Goal: Information Seeking & Learning: Learn about a topic

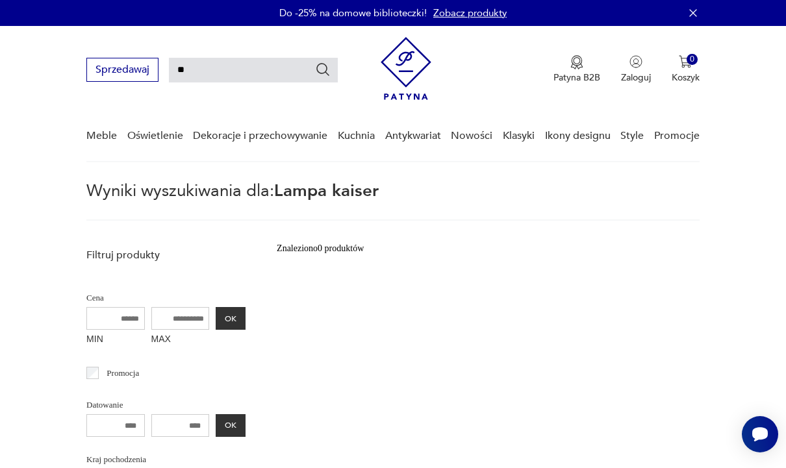
type input "*"
type input "******"
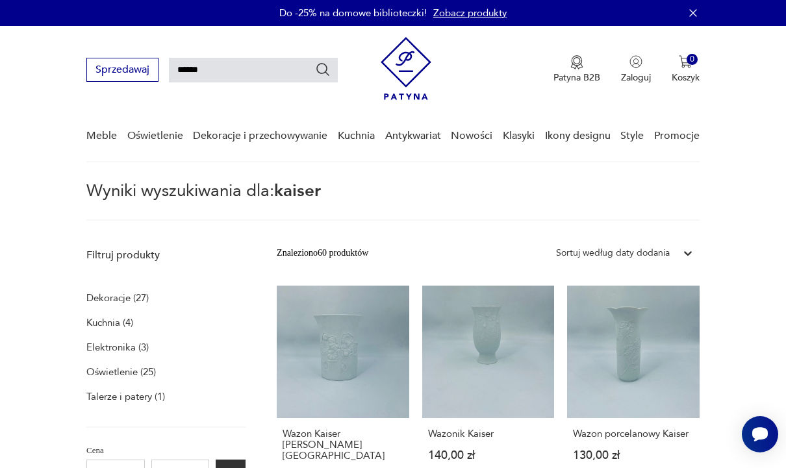
click at [236, 66] on input "******" at bounding box center [253, 70] width 169 height 25
type input "*"
type input "*******"
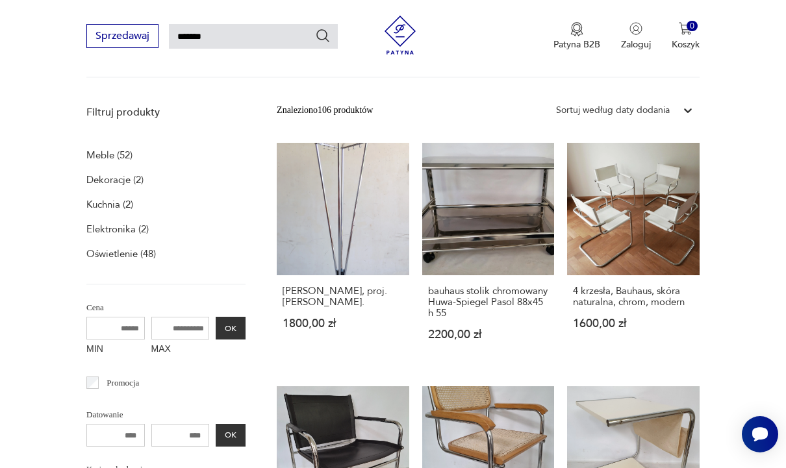
scroll to position [132, 0]
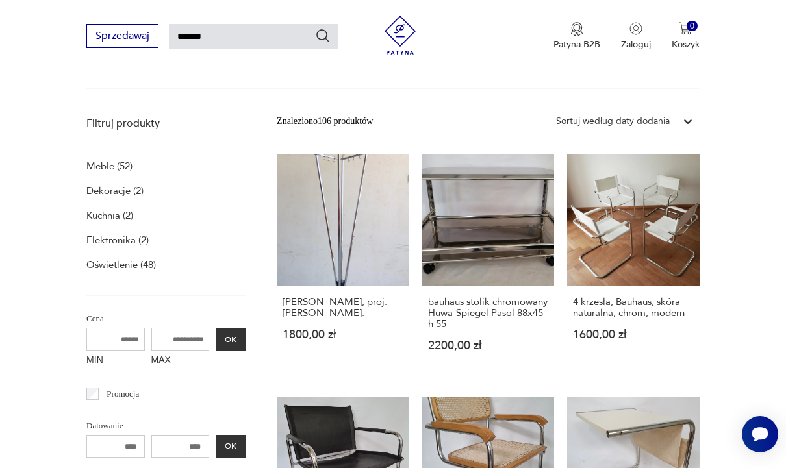
click at [107, 269] on p "Oświetlenie (48)" at bounding box center [121, 265] width 70 height 18
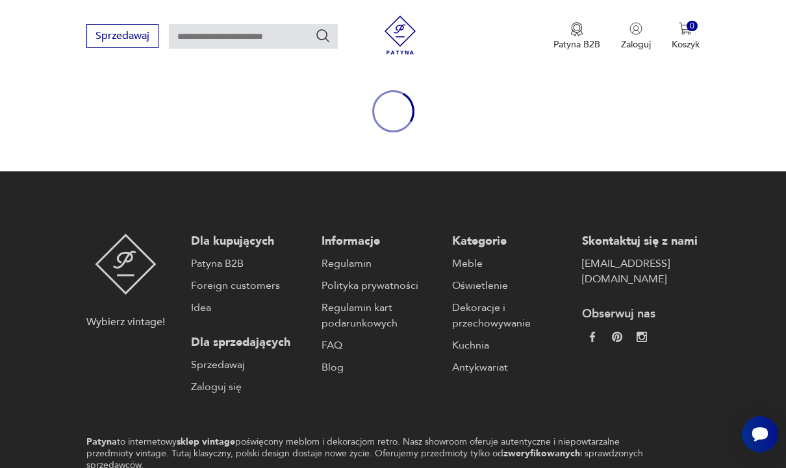
type input "*******"
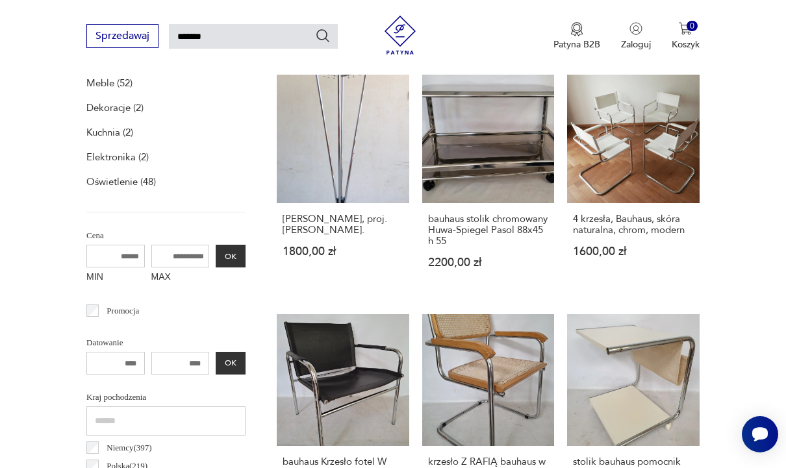
scroll to position [208, 0]
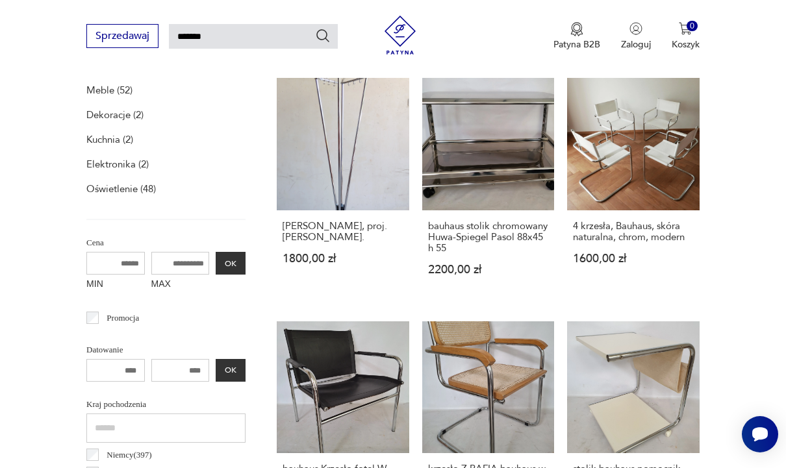
click at [108, 190] on p "Oświetlenie (48)" at bounding box center [121, 189] width 70 height 18
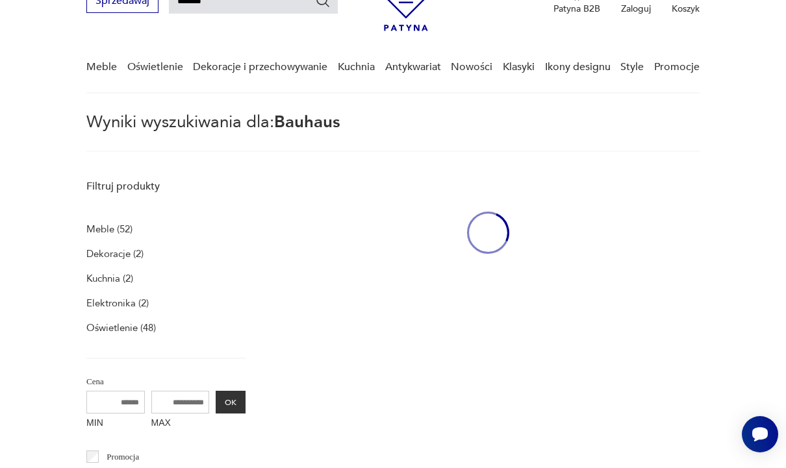
scroll to position [47, 0]
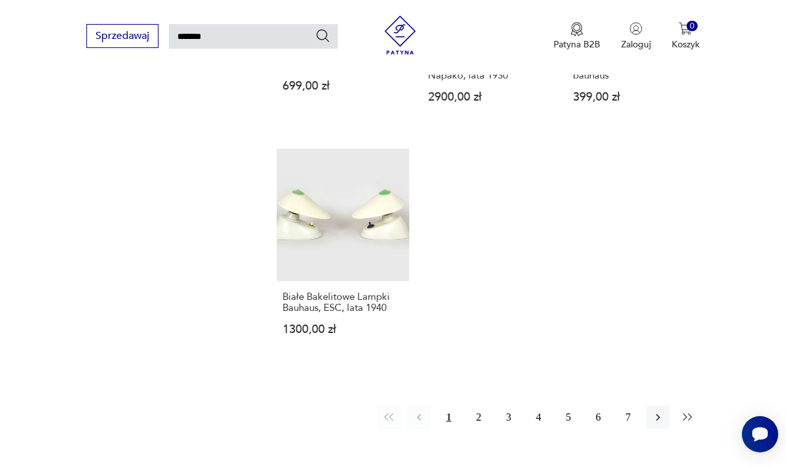
click at [698, 429] on button "button" at bounding box center [687, 417] width 23 height 23
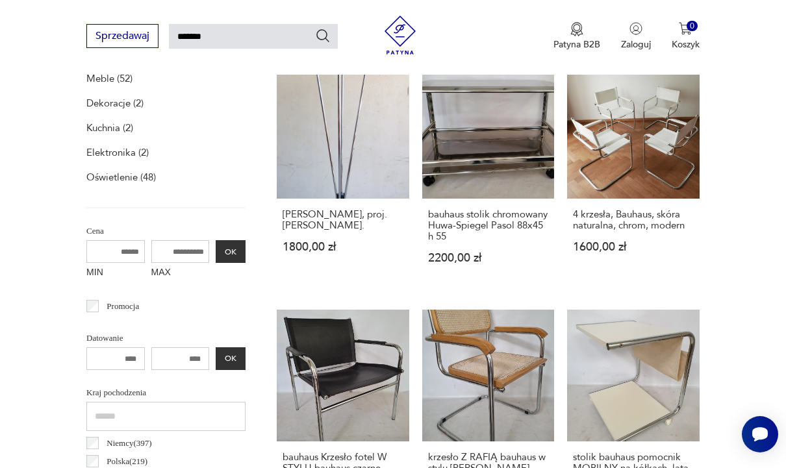
scroll to position [47, 0]
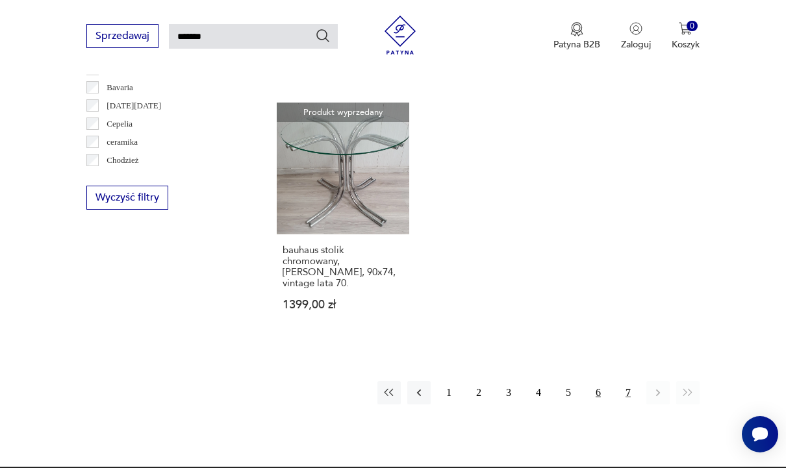
click at [606, 398] on button "6" at bounding box center [598, 392] width 23 height 23
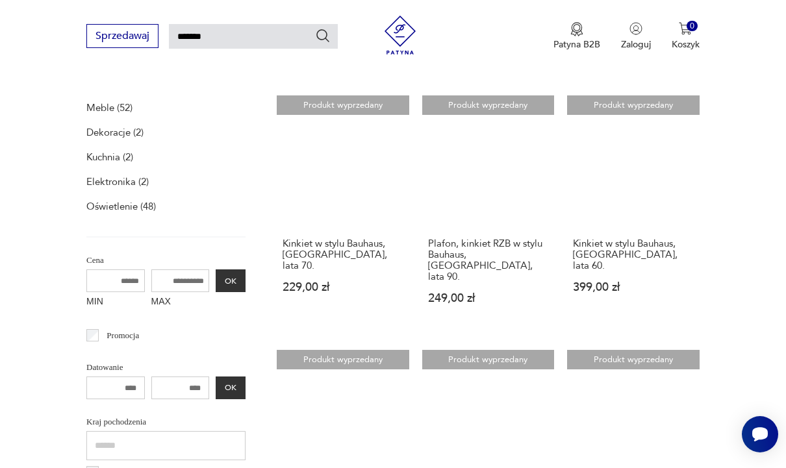
scroll to position [47, 0]
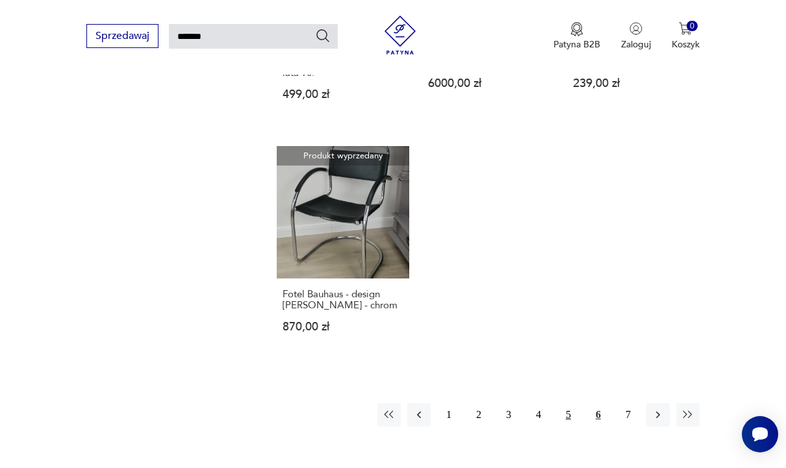
click at [574, 413] on button "5" at bounding box center [568, 414] width 23 height 23
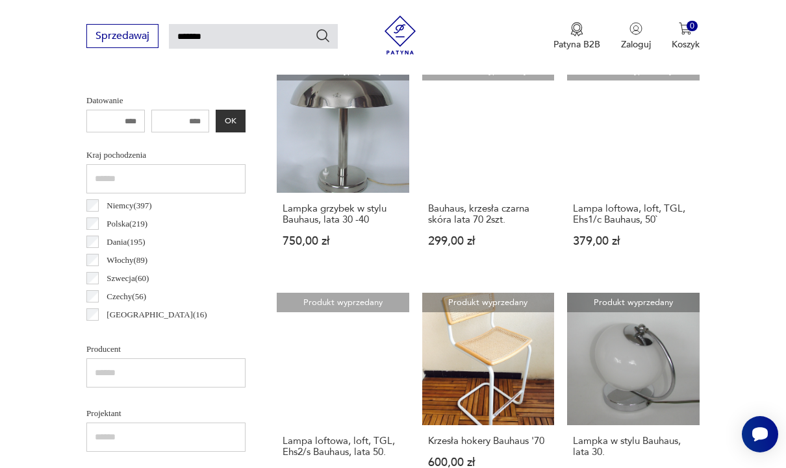
scroll to position [316, 0]
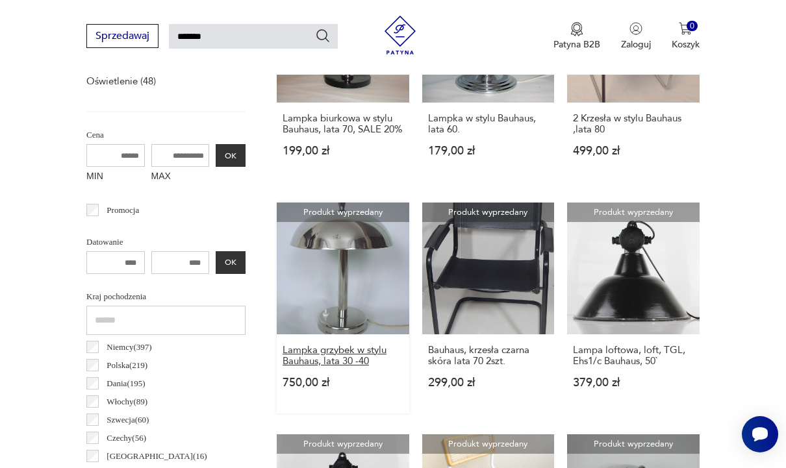
click at [283, 367] on h3 "Lampka grzybek w stylu Bauhaus, lata 30 -40" at bounding box center [343, 356] width 121 height 22
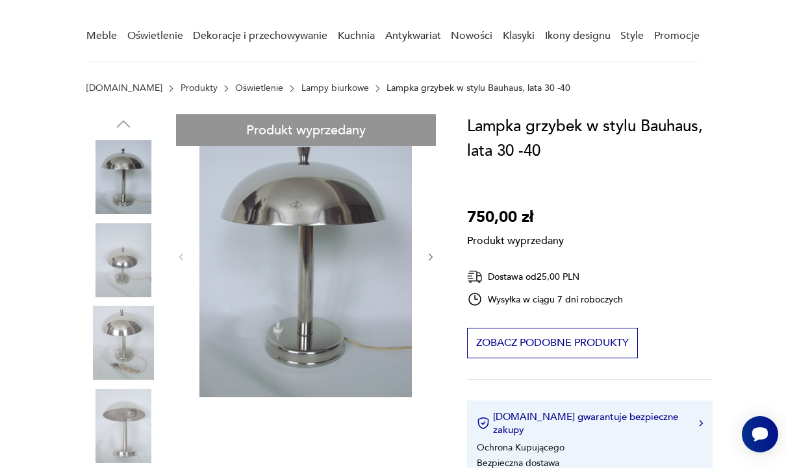
scroll to position [105, 0]
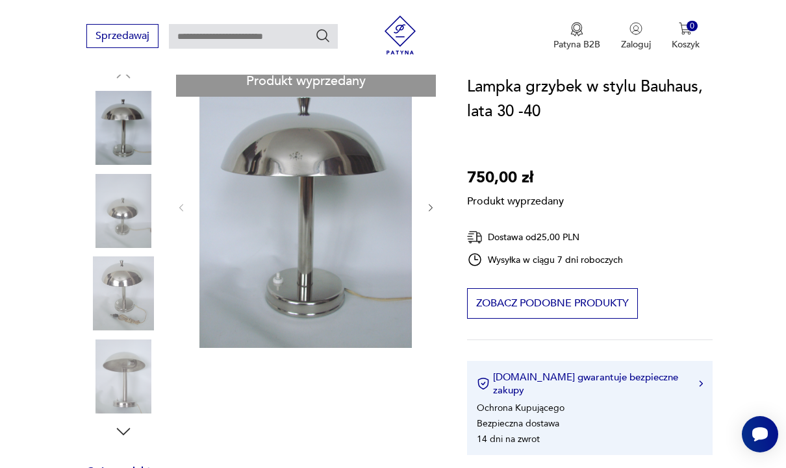
type input "*******"
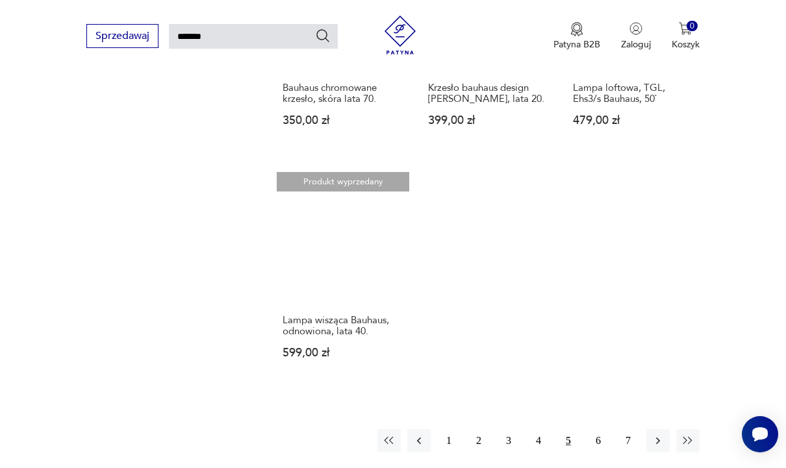
scroll to position [1317, 0]
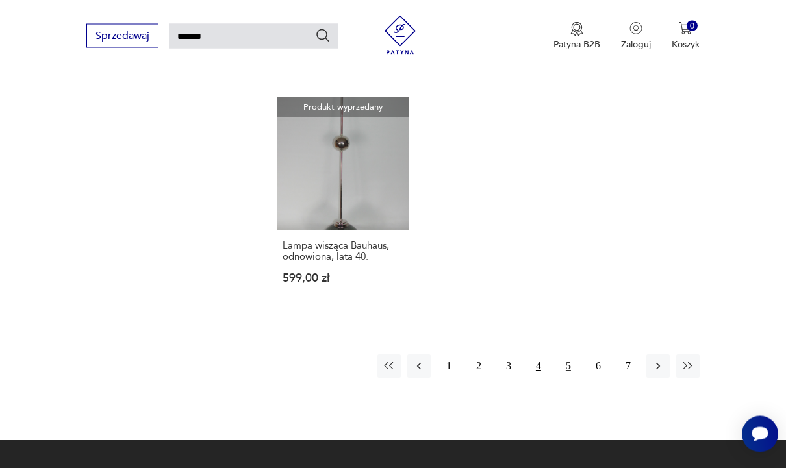
click at [543, 379] on button "4" at bounding box center [538, 366] width 23 height 23
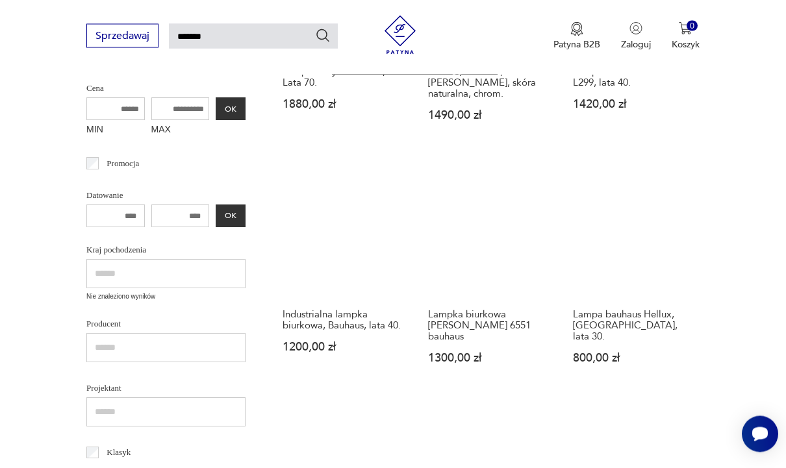
scroll to position [344, 0]
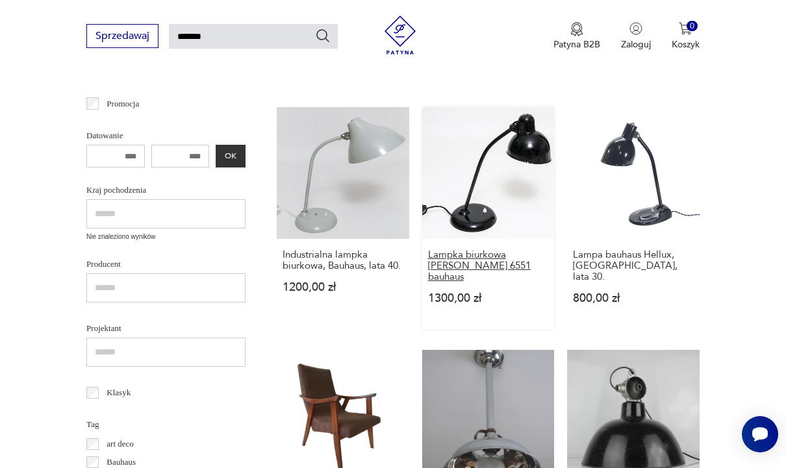
click at [508, 268] on h3 "Lampka biurkowa [PERSON_NAME] 6551 bauhaus" at bounding box center [488, 265] width 121 height 33
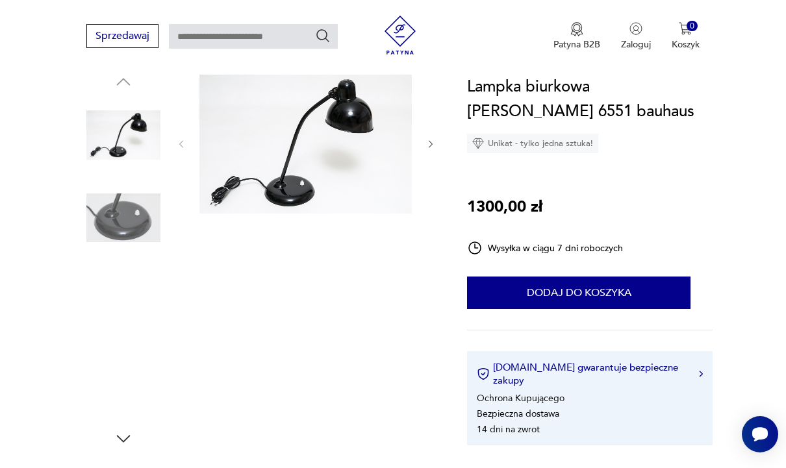
scroll to position [181, 0]
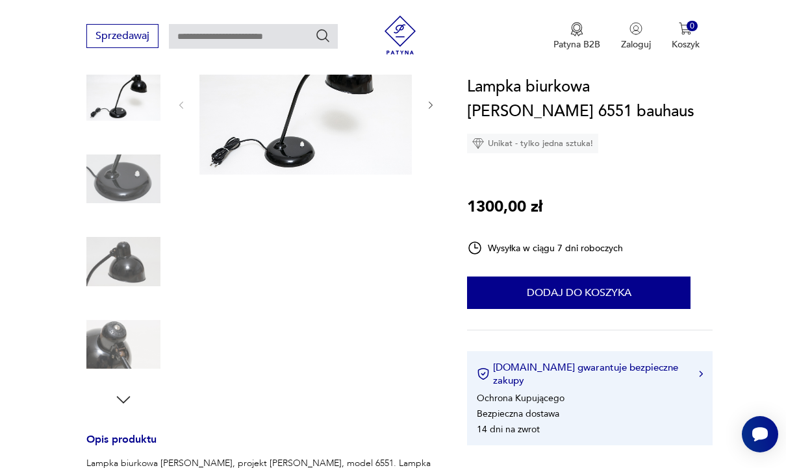
click at [108, 362] on img at bounding box center [123, 345] width 74 height 74
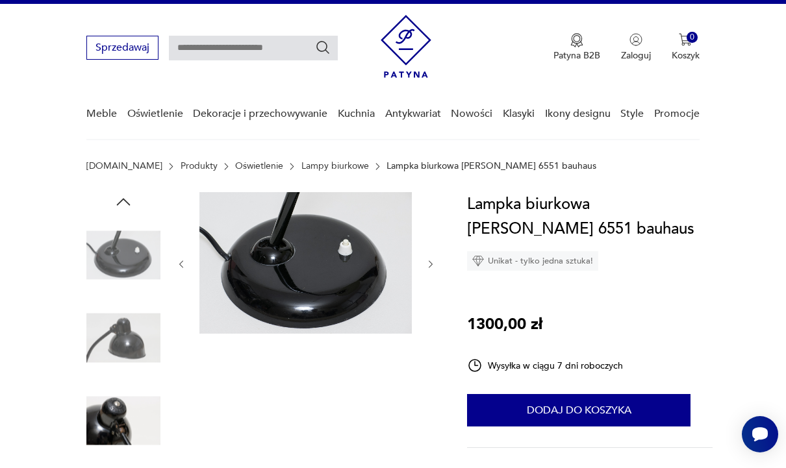
scroll to position [23, 0]
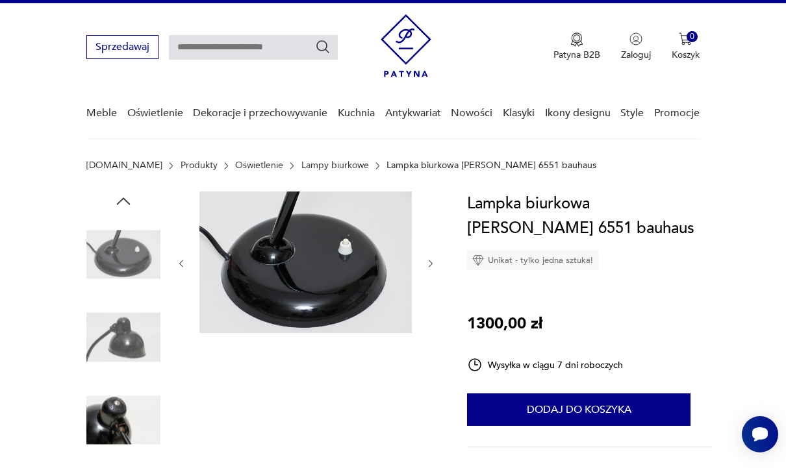
click at [105, 419] on img at bounding box center [123, 420] width 74 height 74
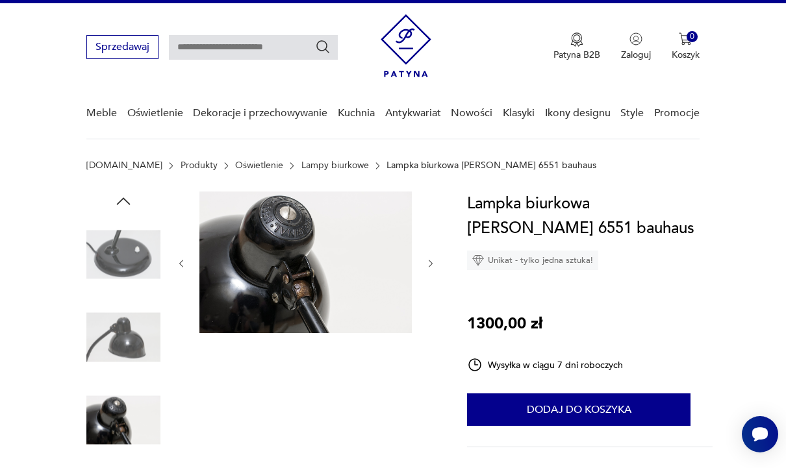
click at [307, 269] on img at bounding box center [305, 263] width 212 height 142
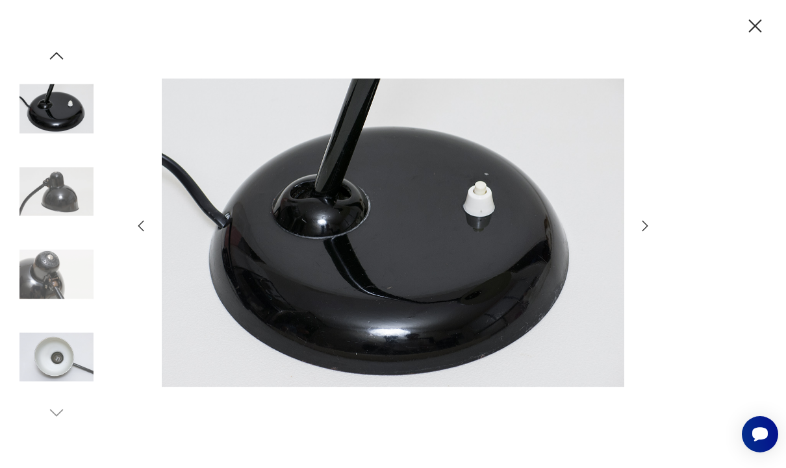
click at [645, 234] on icon "button" at bounding box center [645, 226] width 16 height 16
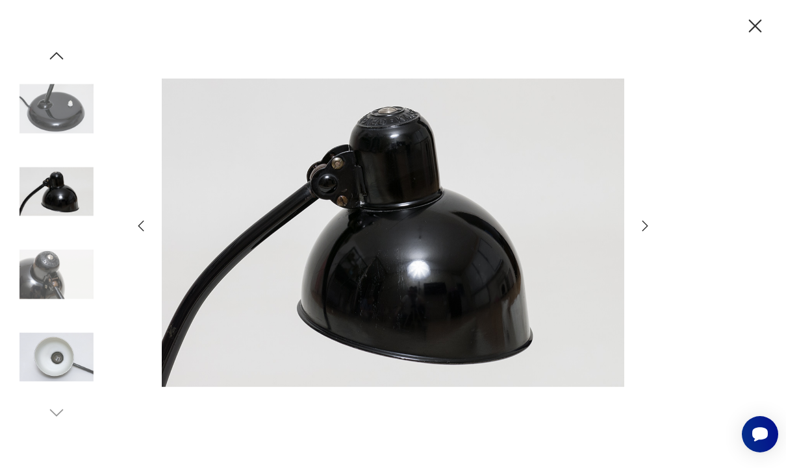
click at [652, 234] on icon "button" at bounding box center [645, 226] width 16 height 16
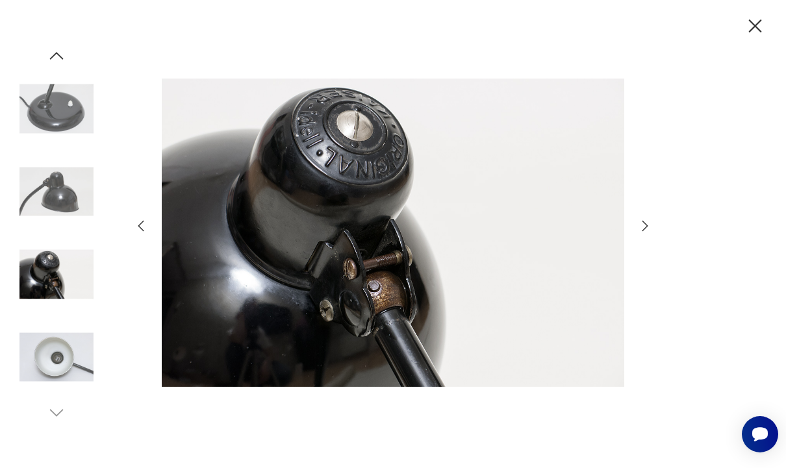
click at [649, 234] on icon "button" at bounding box center [645, 226] width 16 height 16
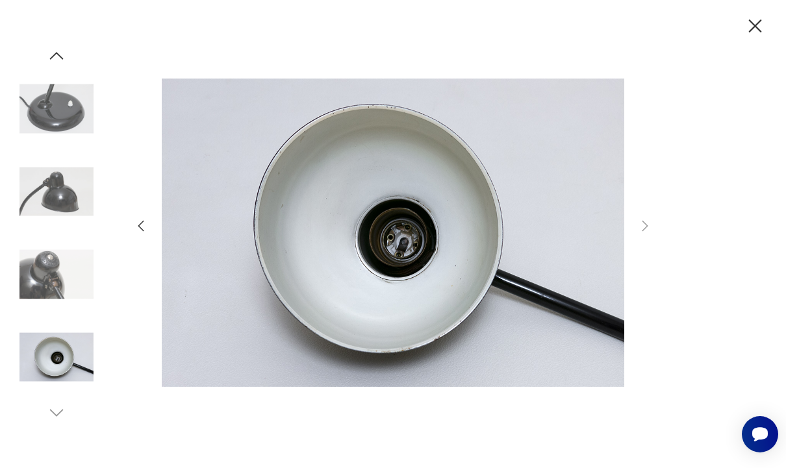
click at [655, 251] on div at bounding box center [393, 234] width 786 height 468
click at [756, 19] on icon "button" at bounding box center [755, 26] width 23 height 23
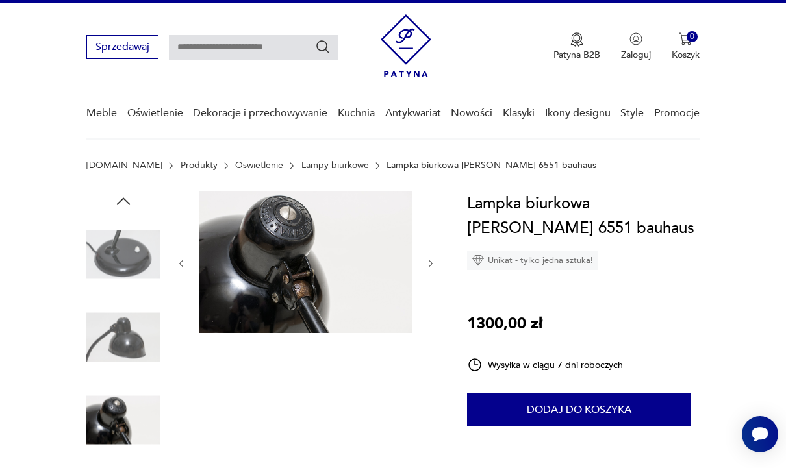
scroll to position [0, 0]
